Goal: Navigation & Orientation: Find specific page/section

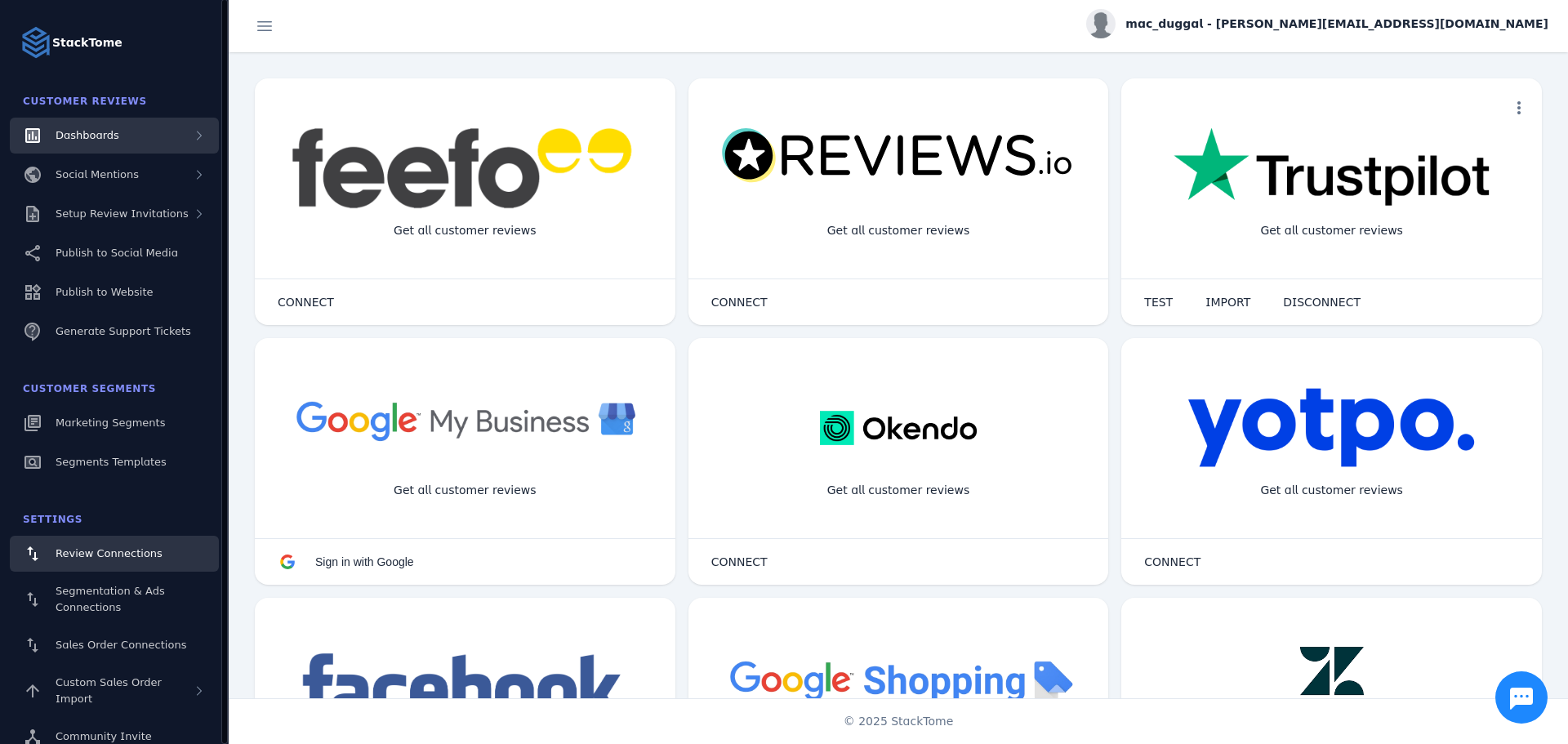
click at [100, 127] on div "Dashboards" at bounding box center [87, 135] width 64 height 17
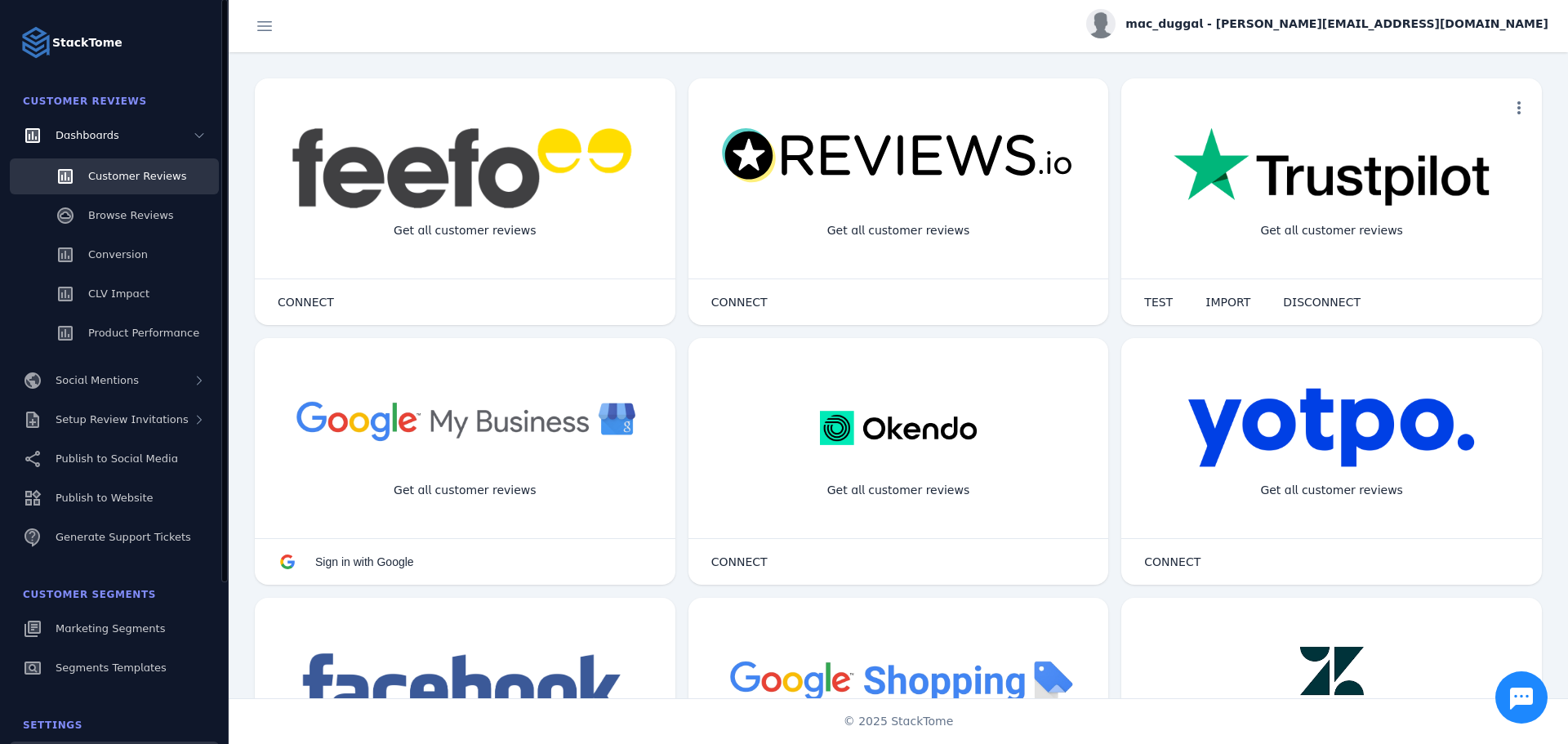
click at [127, 171] on span "Customer Reviews" at bounding box center [137, 176] width 98 height 13
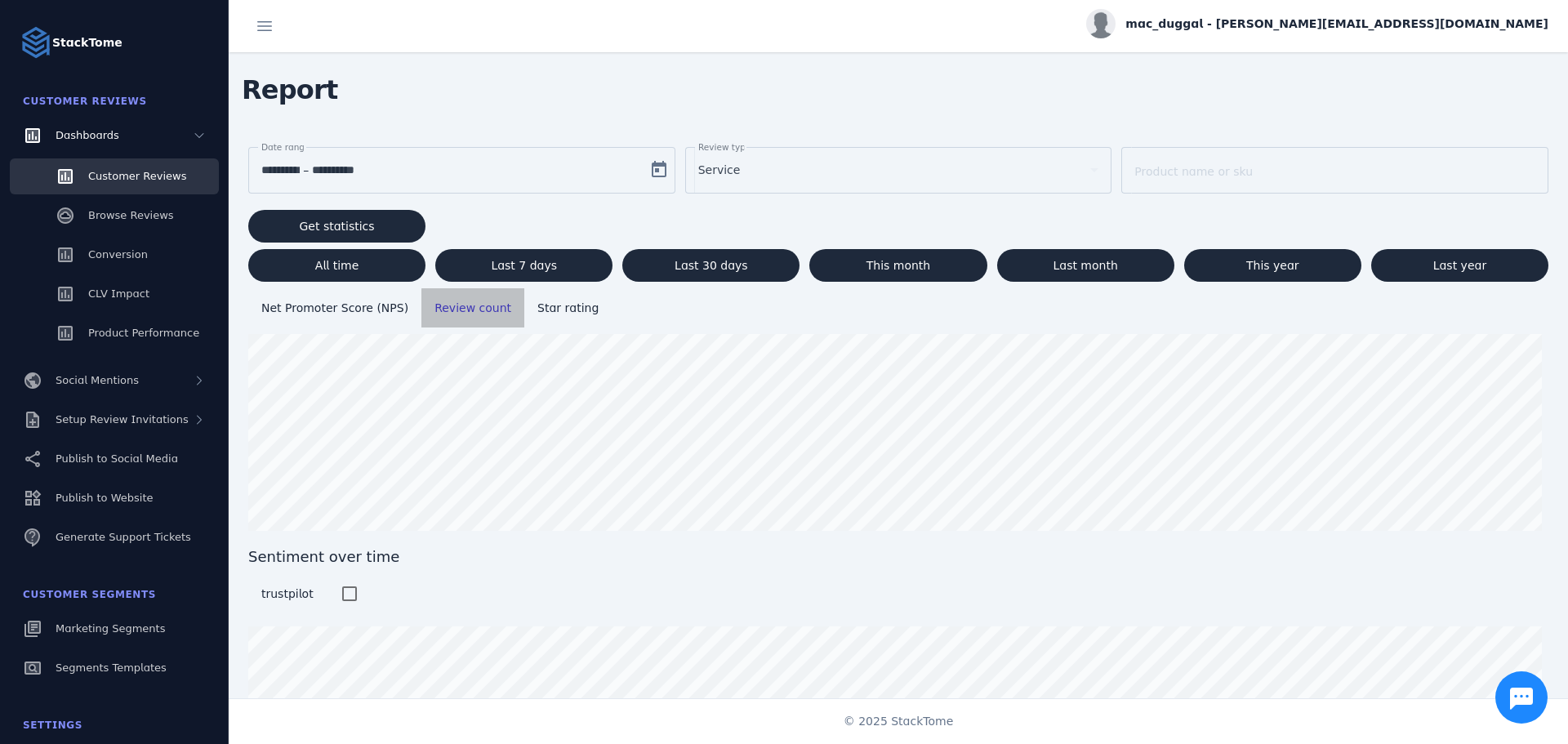
click at [461, 307] on span "Review count" at bounding box center [472, 307] width 77 height 13
click at [498, 262] on span "Last 7 days" at bounding box center [523, 265] width 66 height 12
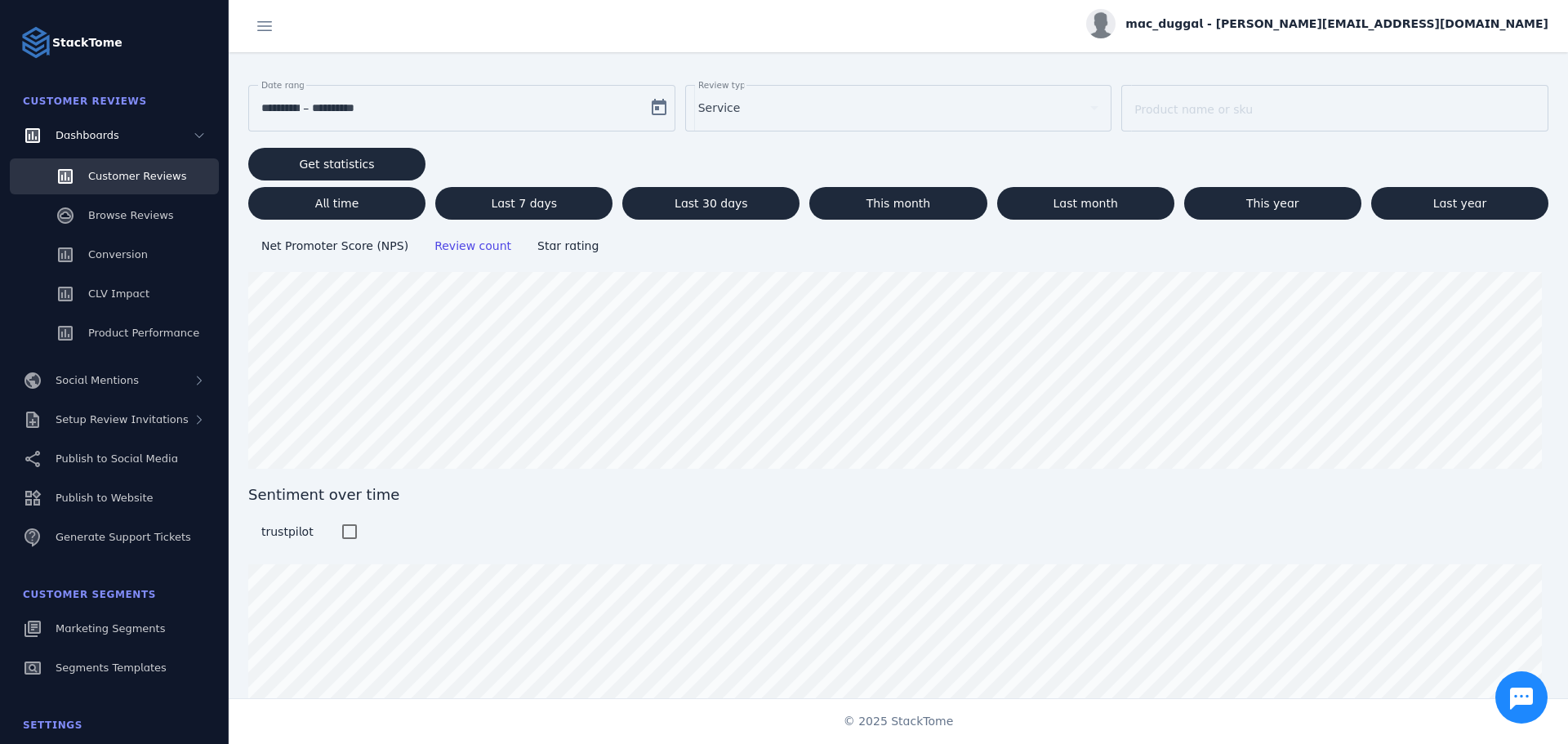
scroll to position [123, 0]
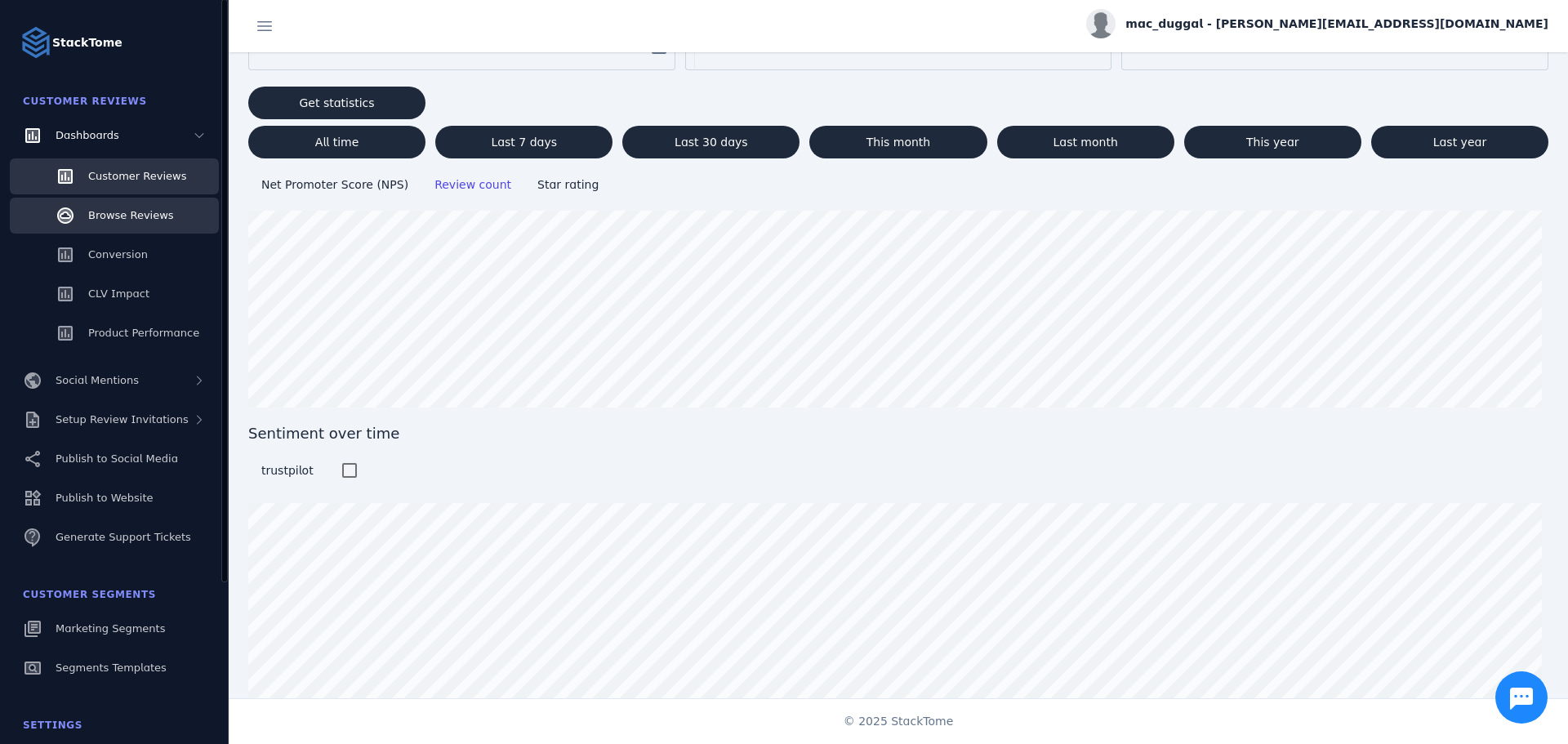
click at [122, 216] on span "Browse Reviews" at bounding box center [131, 215] width 85 height 13
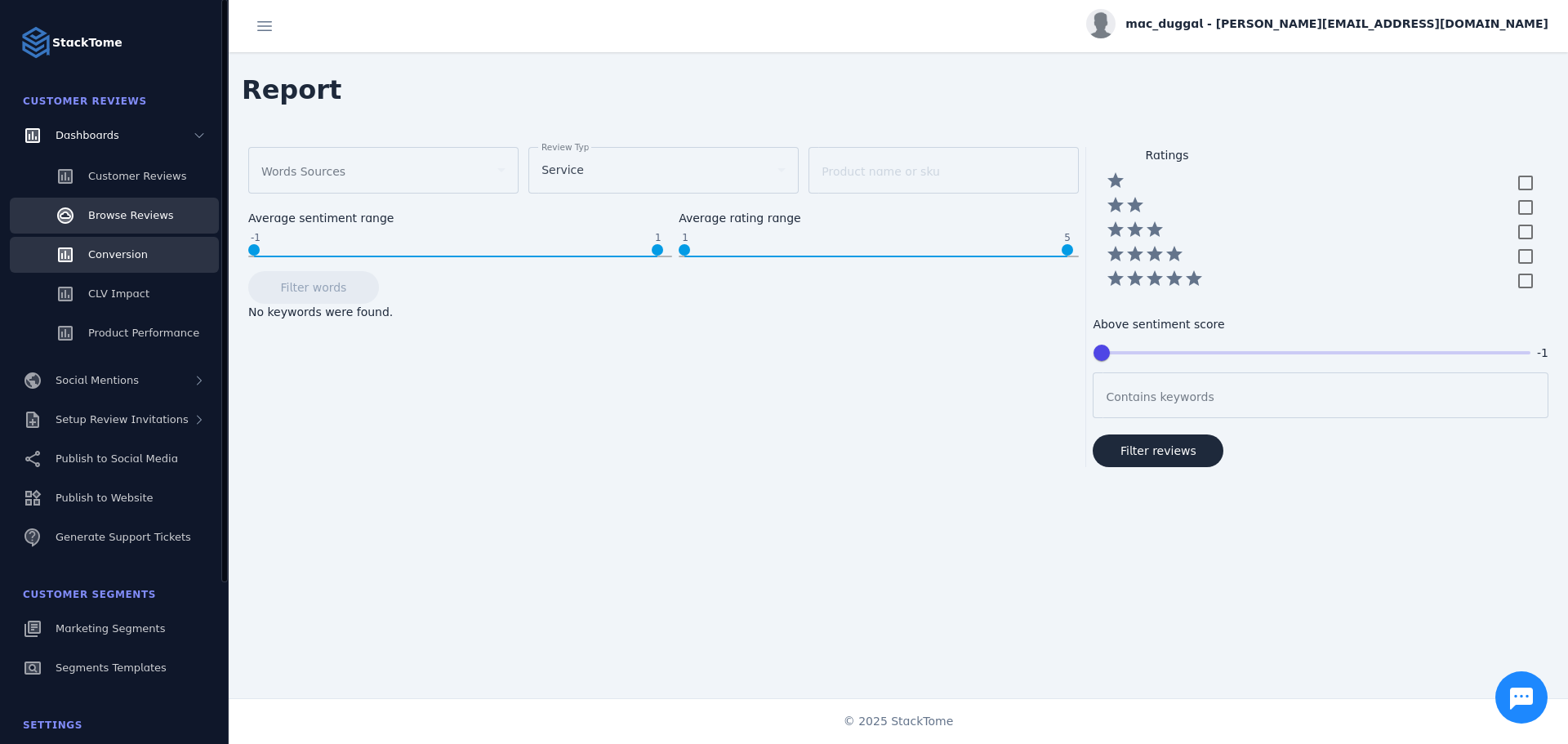
click at [108, 252] on span "Conversion" at bounding box center [117, 254] width 59 height 13
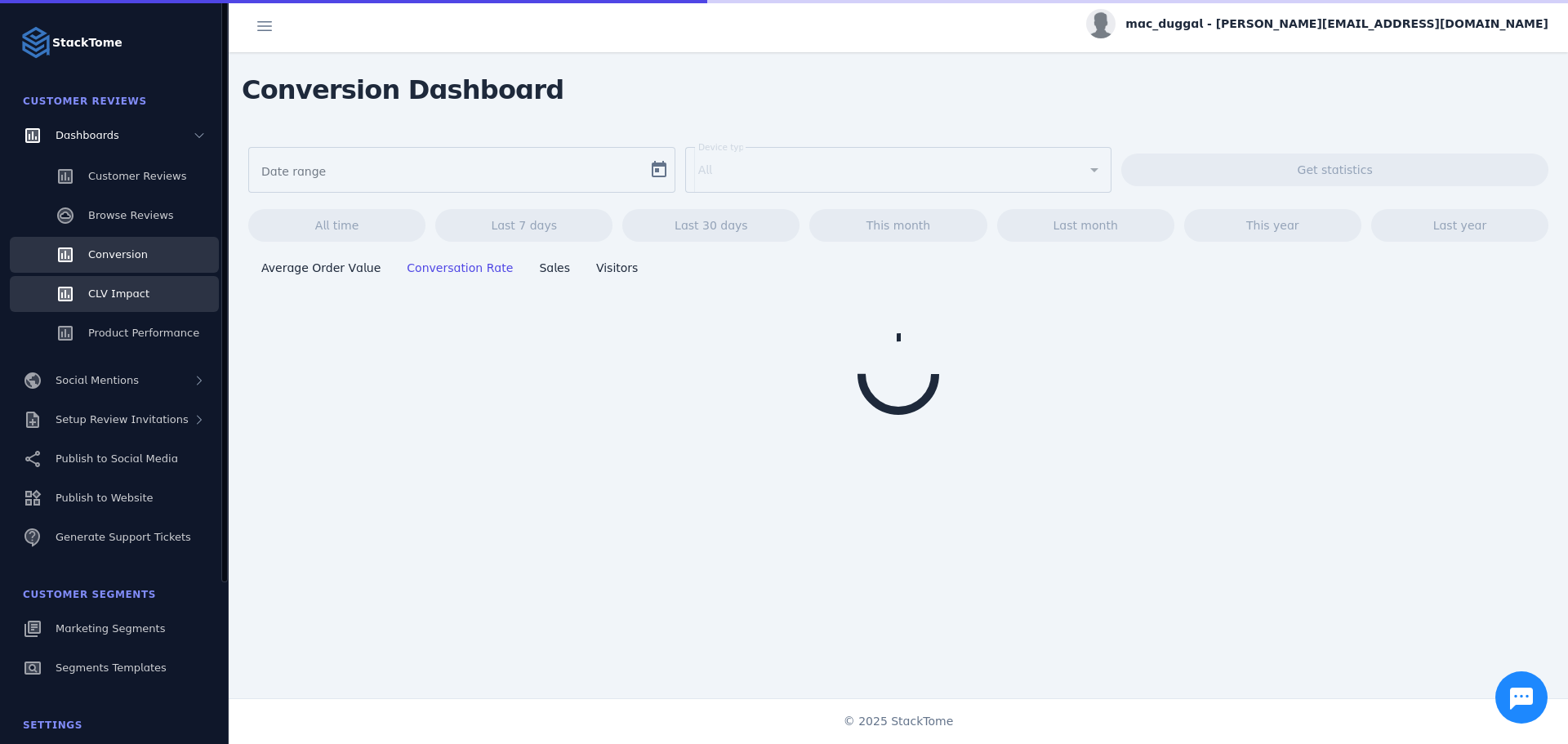
type input "**********"
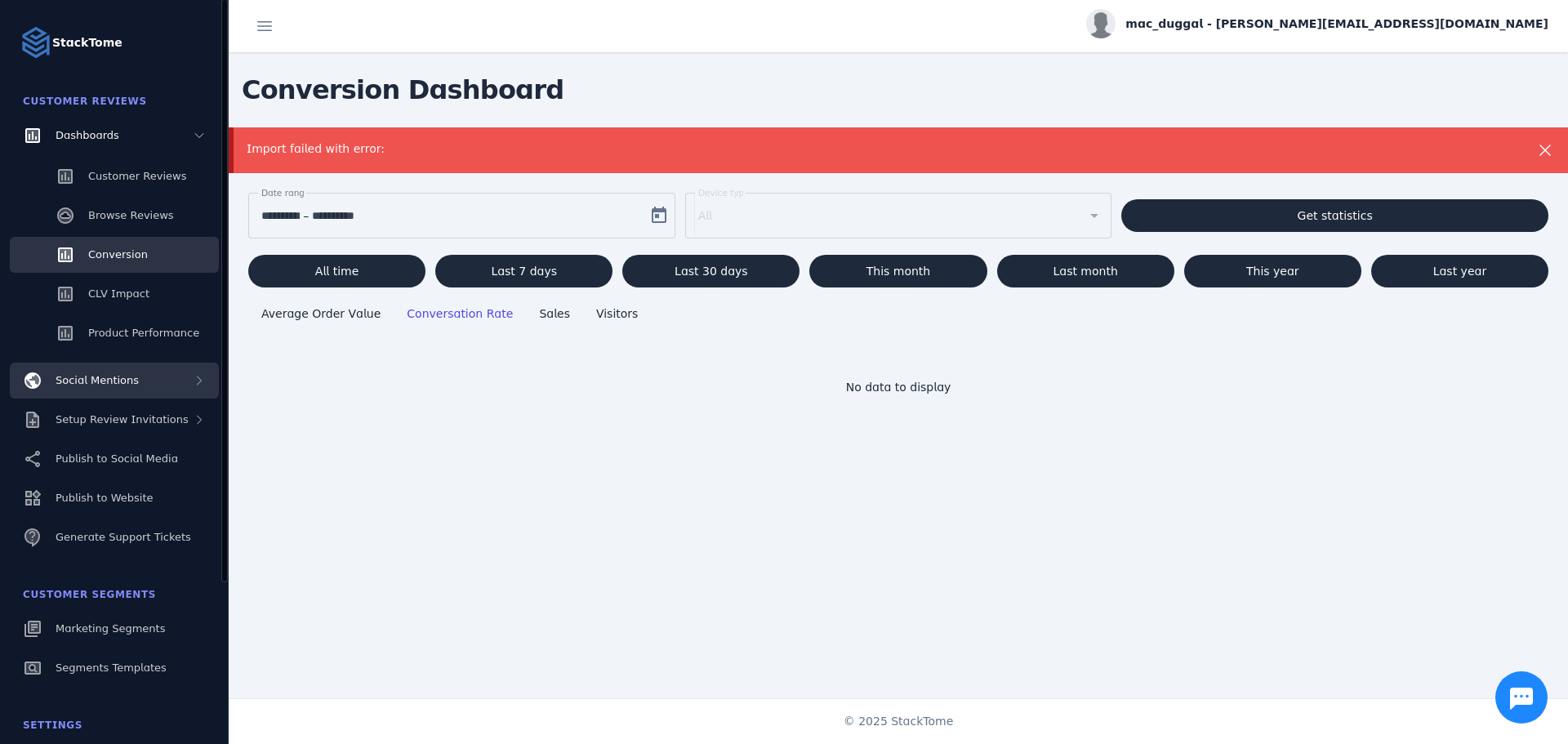
click at [95, 378] on span "Social Mentions" at bounding box center [97, 380] width 83 height 13
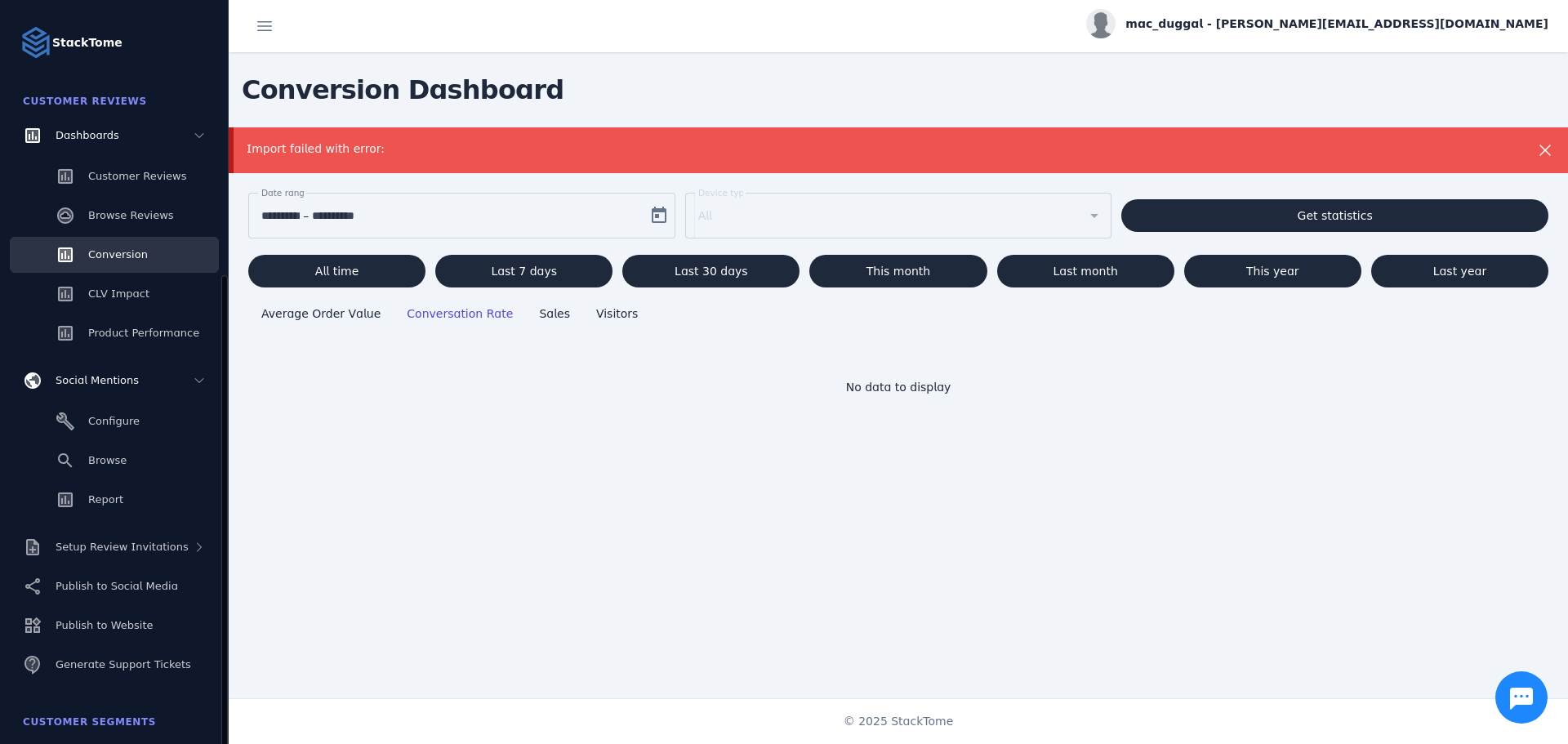
scroll to position [326, 0]
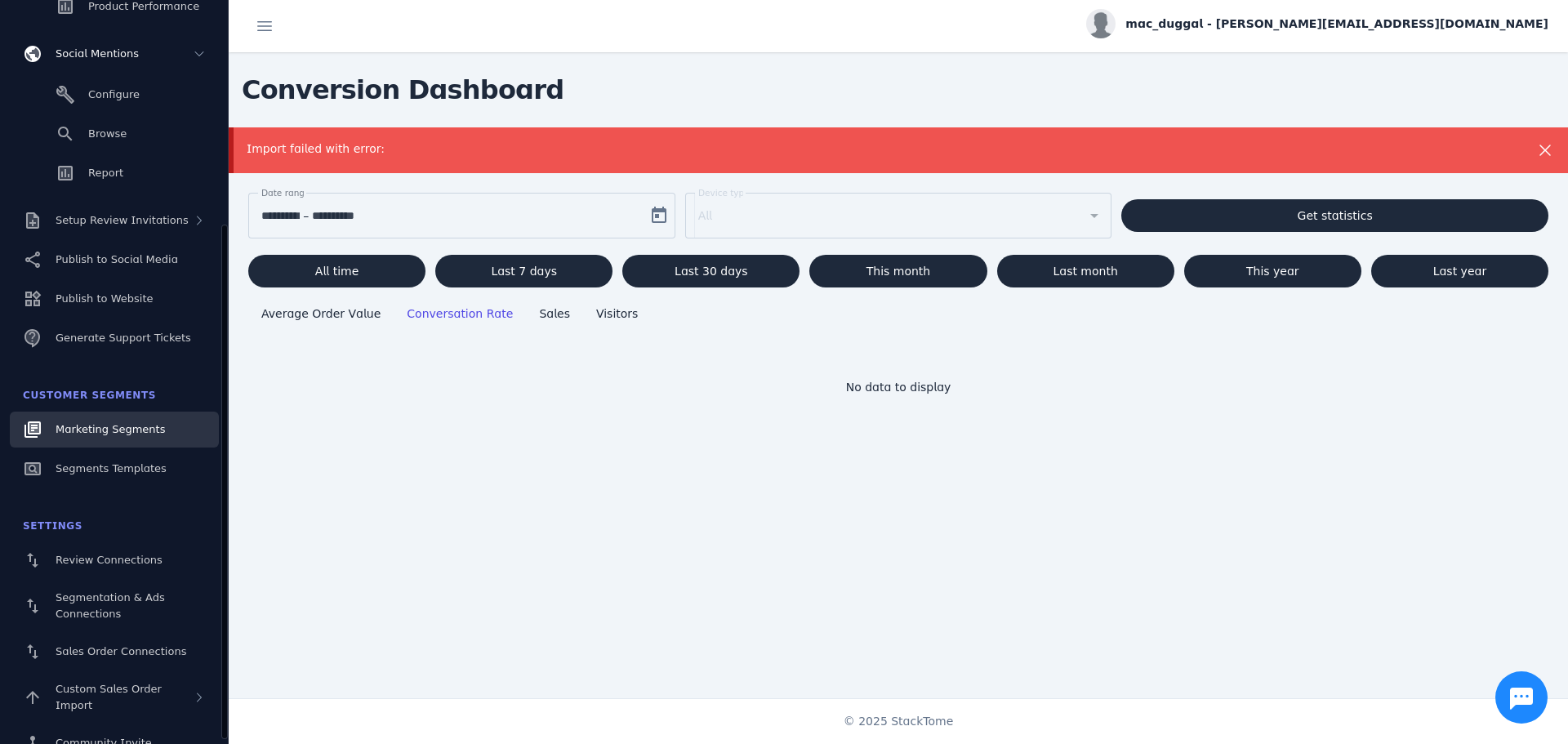
click at [120, 428] on span "Marketing Segments" at bounding box center [110, 429] width 110 height 13
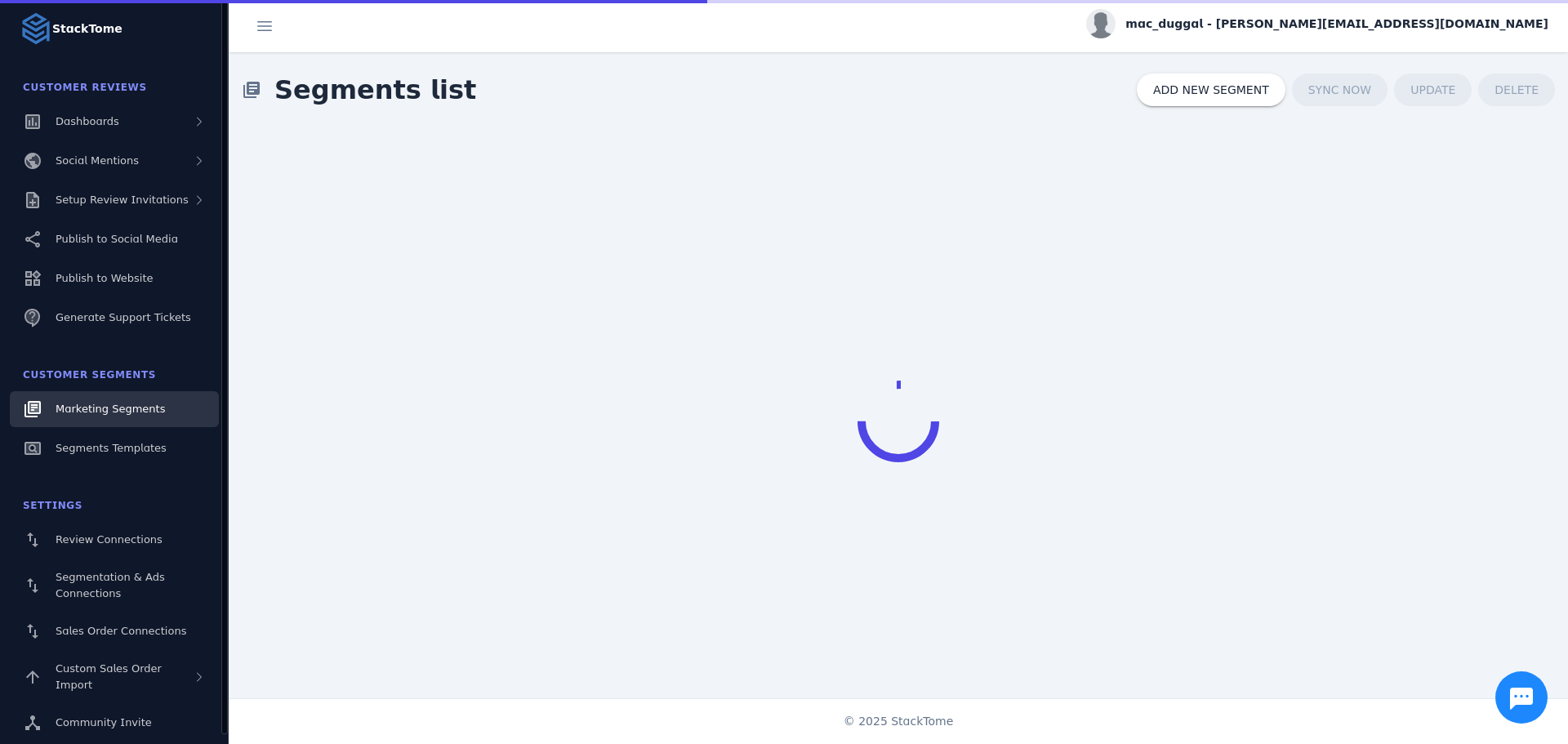
scroll to position [3, 0]
